Goal: Task Accomplishment & Management: Complete application form

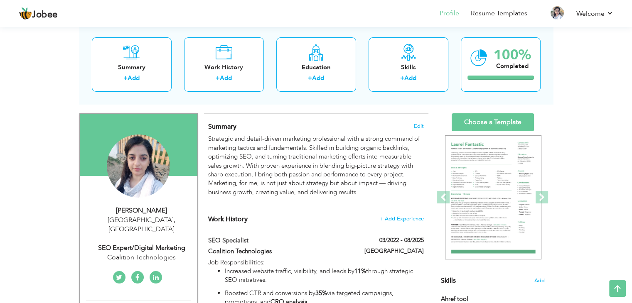
scroll to position [43, 0]
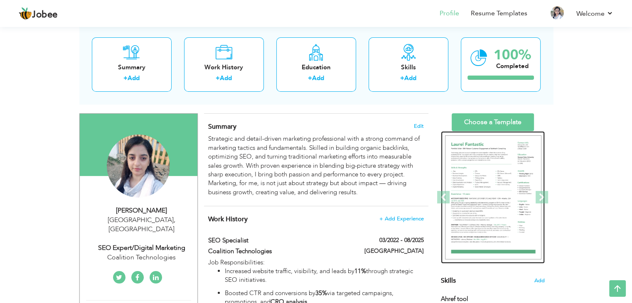
click at [505, 190] on img at bounding box center [493, 197] width 96 height 125
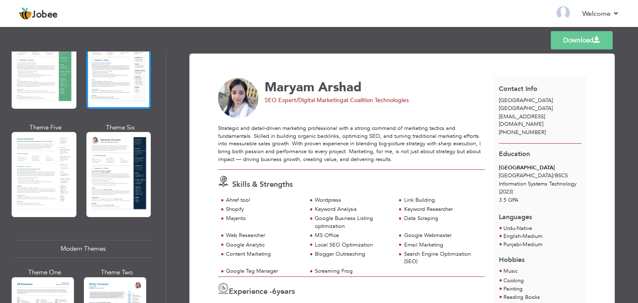
scroll to position [203, 0]
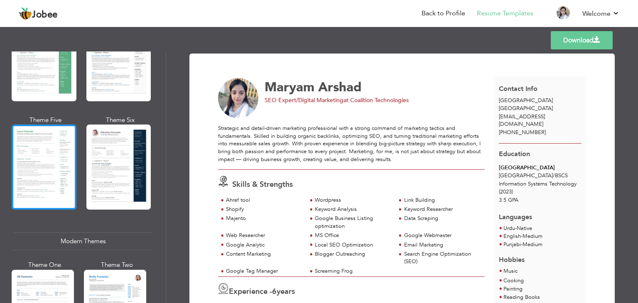
click at [27, 167] on div at bounding box center [44, 167] width 65 height 85
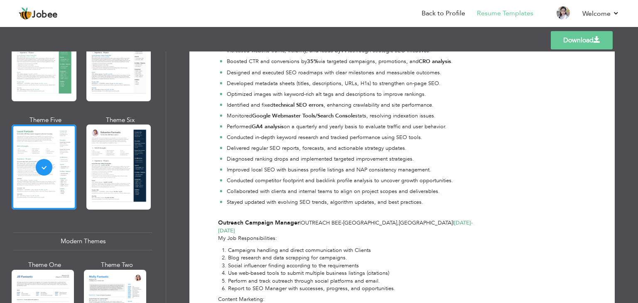
scroll to position [0, 0]
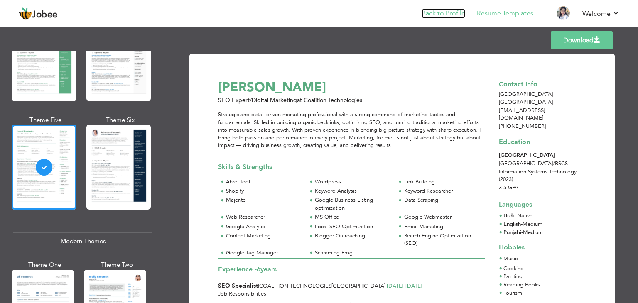
click at [442, 12] on link "Back to Profile" at bounding box center [443, 14] width 44 height 10
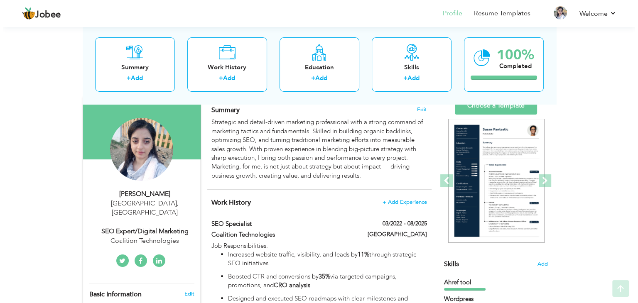
scroll to position [61, 0]
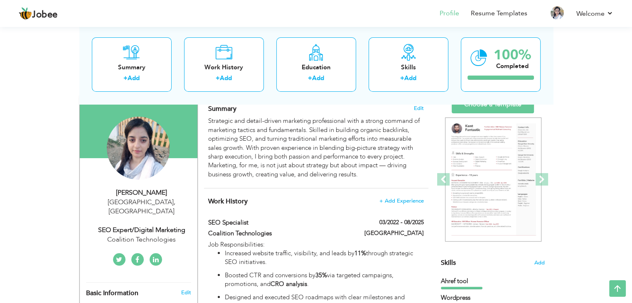
click at [149, 225] on div "SEO Expert/Digital Marketing" at bounding box center [141, 230] width 111 height 10
type input "Maryam"
type input "Arshad"
type input "[PHONE_NUMBER]"
select select "number:166"
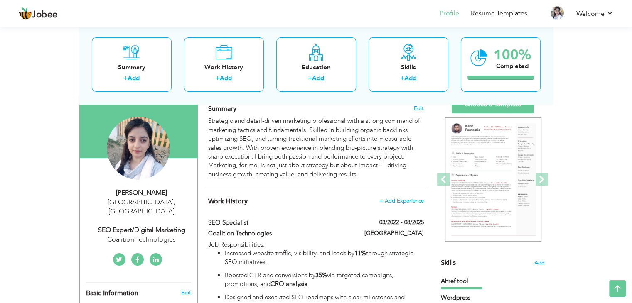
type input "[GEOGRAPHIC_DATA]"
select select "number:8"
type input "Coalition Technologies"
type input "SEO Expert/Digital Marketing"
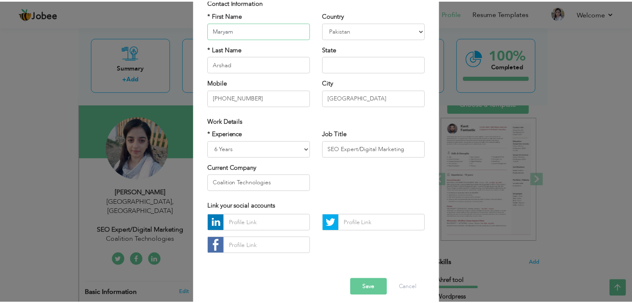
scroll to position [69, 0]
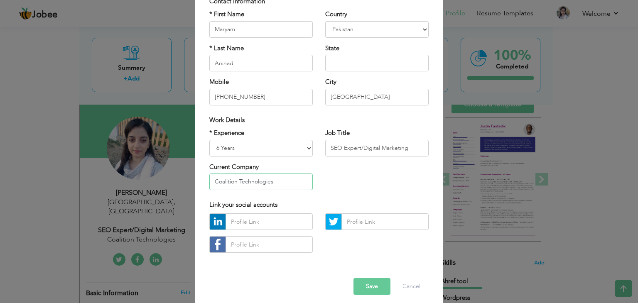
drag, startPoint x: 282, startPoint y: 181, endPoint x: 144, endPoint y: 185, distance: 137.9
click at [144, 185] on div "× Profile Contact Information * First Name Maryam * Last Name Arshad" at bounding box center [319, 151] width 638 height 303
click at [367, 284] on button "Save" at bounding box center [371, 286] width 37 height 17
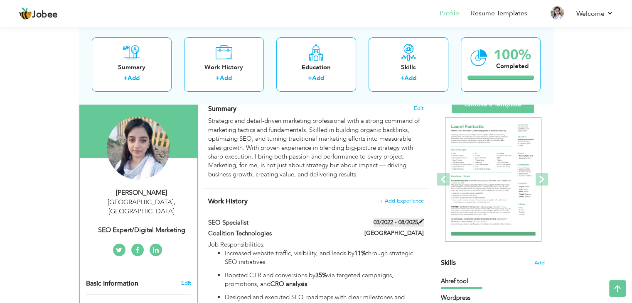
click at [419, 223] on span at bounding box center [421, 222] width 6 height 6
type input "SEO Specialist"
type input "Coalition Technologies"
type input "03/2022"
type input "08/2025"
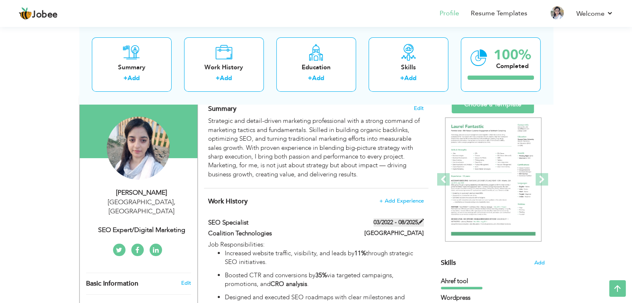
type input "[GEOGRAPHIC_DATA]"
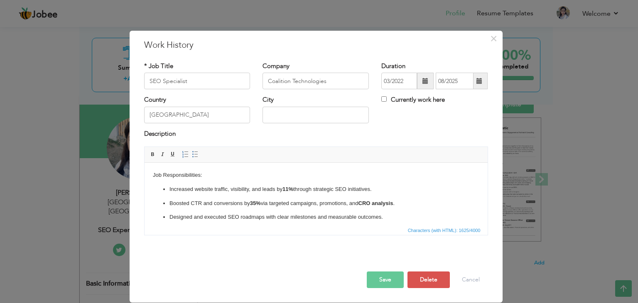
click at [483, 80] on span at bounding box center [479, 81] width 16 height 17
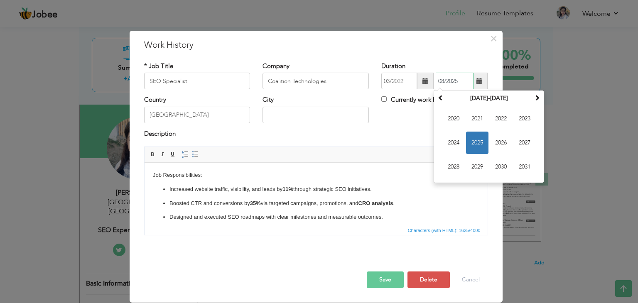
click at [474, 143] on span "2025" at bounding box center [477, 143] width 22 height 22
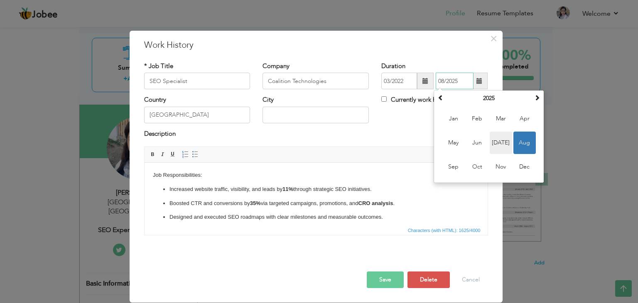
click at [497, 144] on span "[DATE]" at bounding box center [501, 143] width 22 height 22
type input "07/2025"
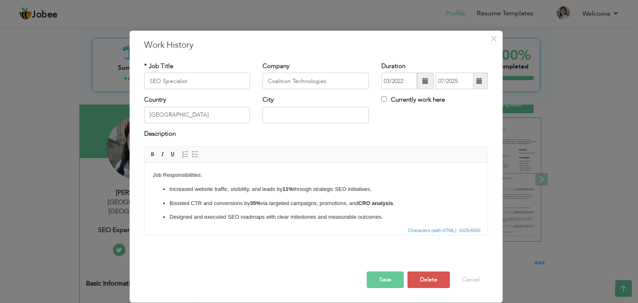
click at [390, 278] on button "Save" at bounding box center [385, 280] width 37 height 17
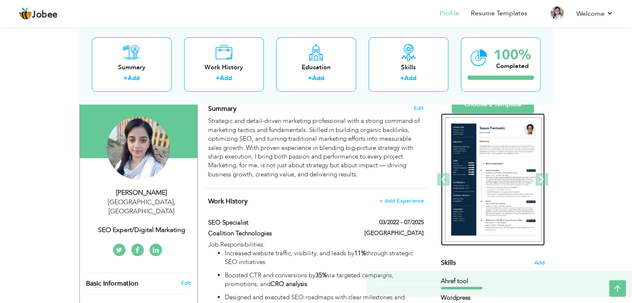
click at [513, 148] on img at bounding box center [493, 180] width 96 height 125
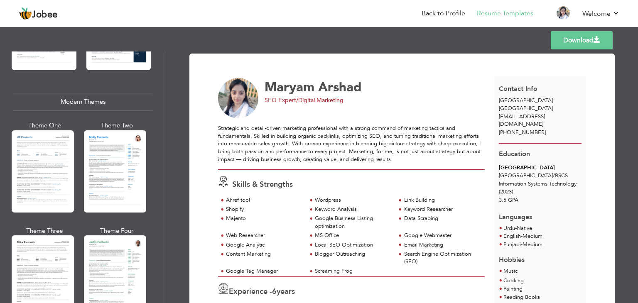
scroll to position [345, 0]
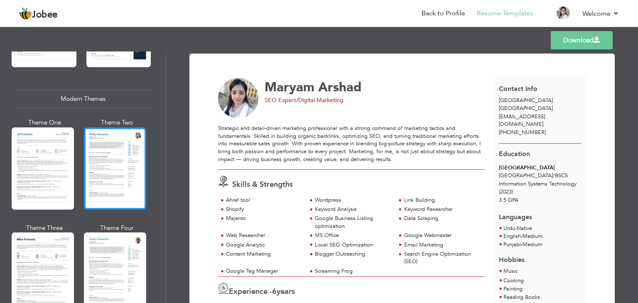
click at [115, 165] on div at bounding box center [115, 168] width 62 height 82
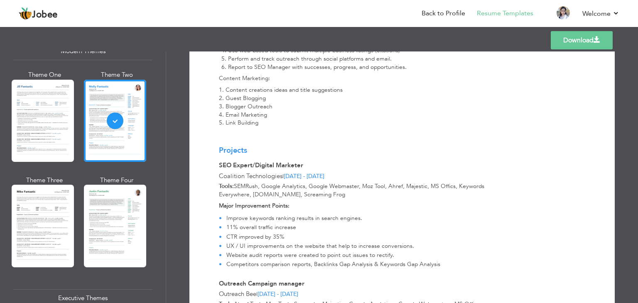
scroll to position [493, 0]
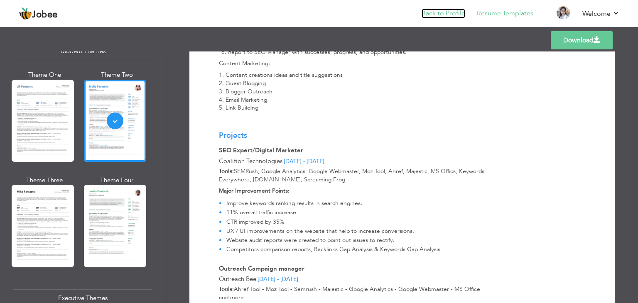
click at [442, 14] on link "Back to Profile" at bounding box center [443, 14] width 44 height 10
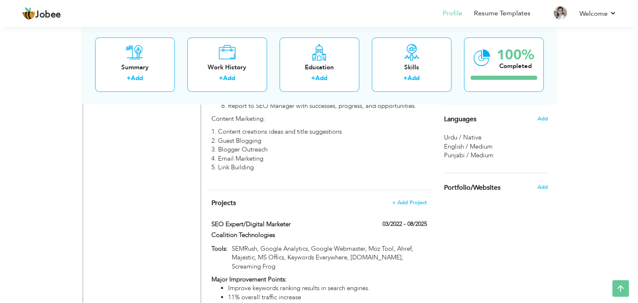
scroll to position [639, 0]
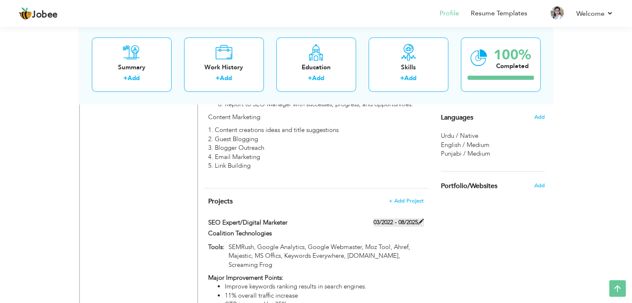
click at [414, 218] on label "03/2022 - 08/2025" at bounding box center [398, 222] width 50 height 8
type input "SEO Expert/Digital Marketer"
type input "Coalition Technologies"
type input "03/2022"
type input "08/2025"
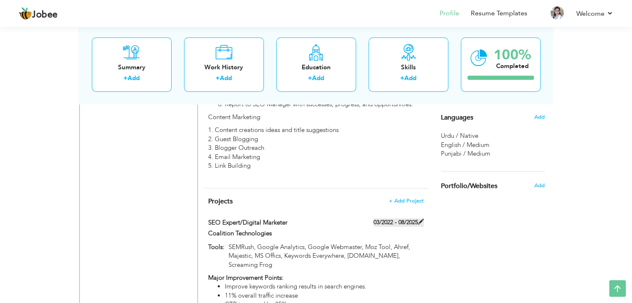
type input "SEMRush, Google Analytics, Google Webmaster, Moz Tool, Ahref, Majestic, MS Offi…"
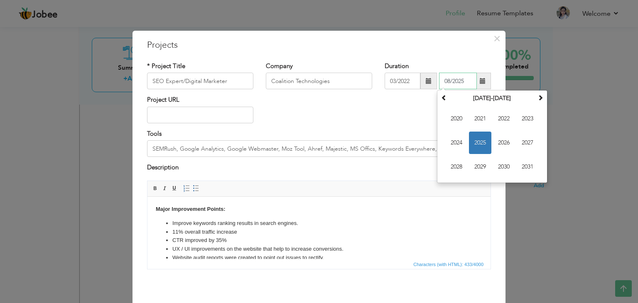
click at [450, 79] on input "08/2025" at bounding box center [458, 81] width 38 height 17
click at [474, 141] on span "2025" at bounding box center [480, 143] width 22 height 22
click at [500, 146] on span "[DATE]" at bounding box center [503, 143] width 22 height 22
type input "07/2025"
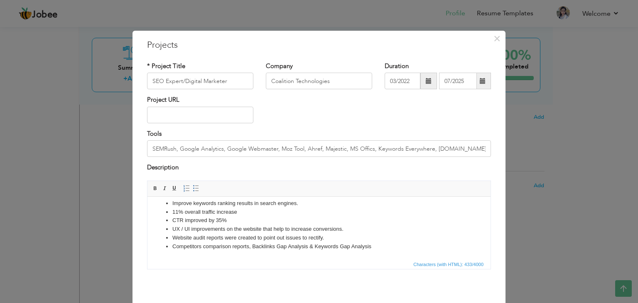
scroll to position [33, 0]
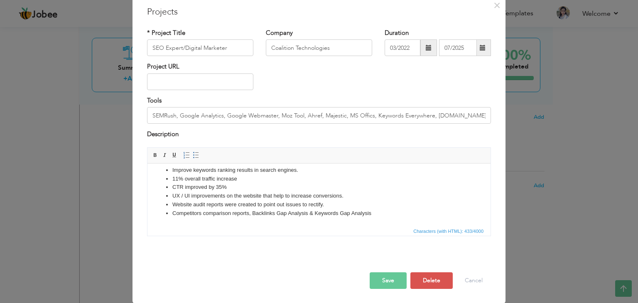
click at [382, 278] on button "Save" at bounding box center [388, 280] width 37 height 17
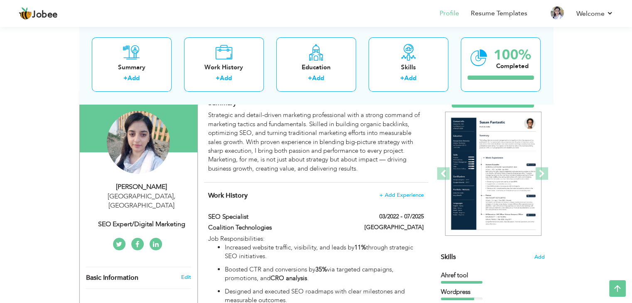
scroll to position [58, 0]
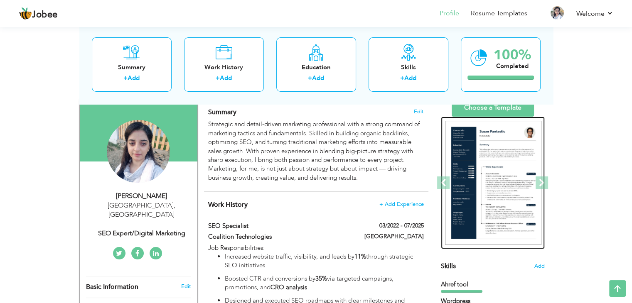
click at [507, 132] on img at bounding box center [493, 183] width 96 height 125
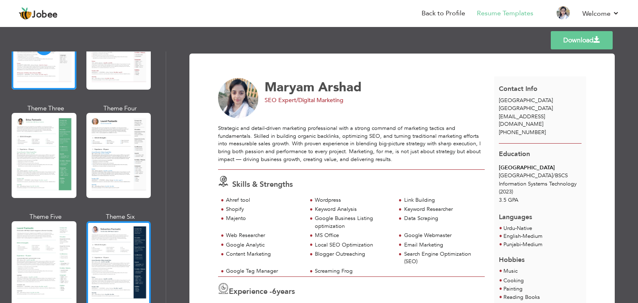
scroll to position [106, 0]
click at [110, 246] on div at bounding box center [118, 263] width 65 height 85
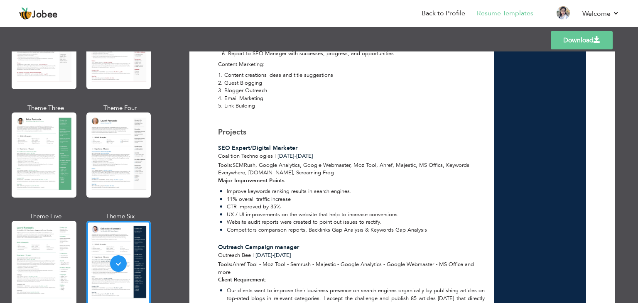
scroll to position [600, 0]
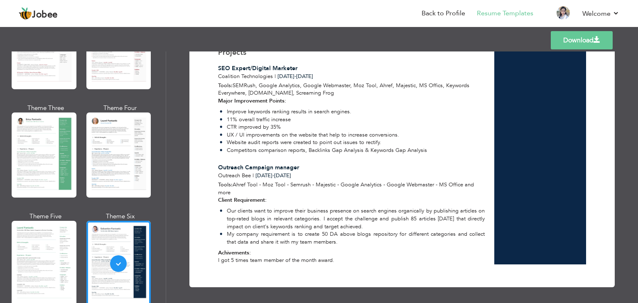
click at [581, 42] on link "Download" at bounding box center [582, 40] width 62 height 18
